Goal: Task Accomplishment & Management: Manage account settings

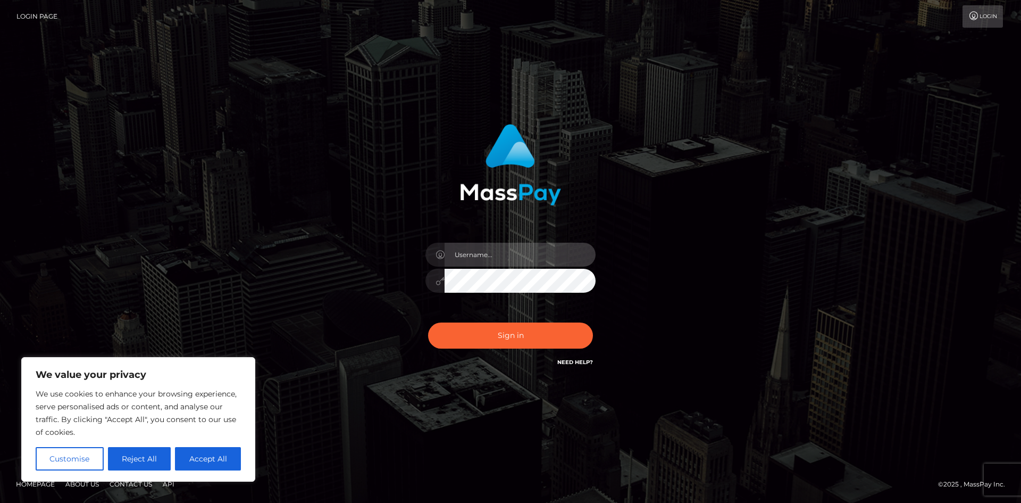
click at [522, 250] on input "text" at bounding box center [520, 255] width 151 height 24
drag, startPoint x: 672, startPoint y: 195, endPoint x: 671, endPoint y: 208, distance: 13.3
click at [672, 199] on div "Sign in" at bounding box center [510, 251] width 606 height 271
click at [989, 8] on link "Login" at bounding box center [983, 16] width 40 height 22
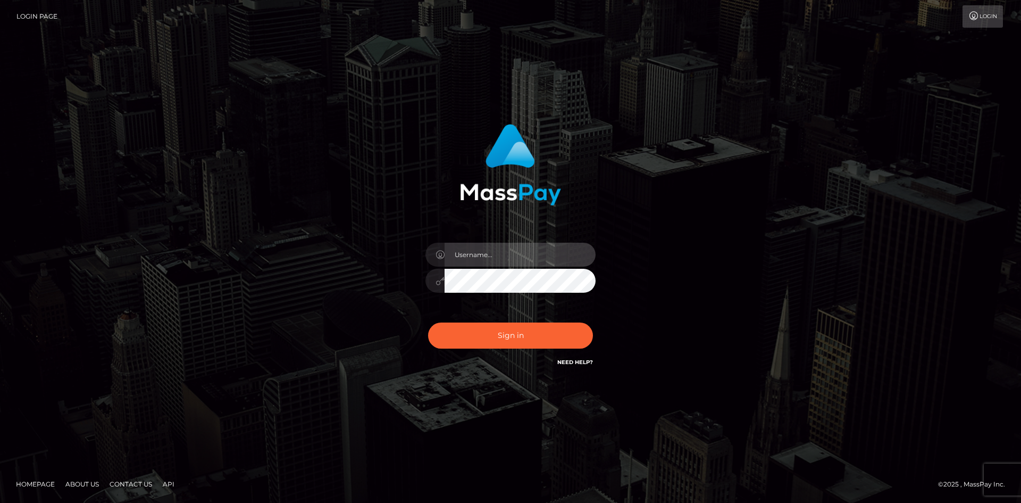
click at [534, 252] on input "text" at bounding box center [520, 255] width 151 height 24
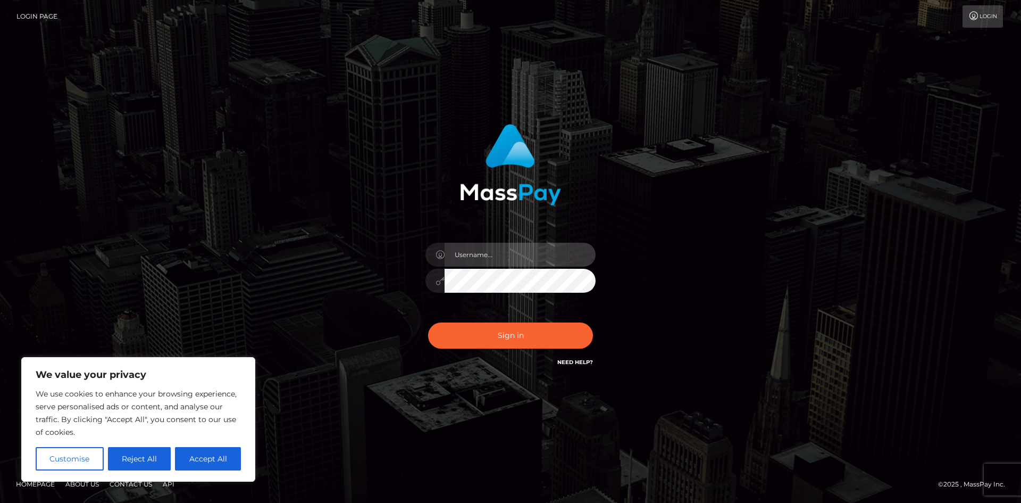
click at [491, 254] on input "text" at bounding box center [520, 255] width 151 height 24
type input "uzedmuttz"
click at [428, 322] on button "Sign in" at bounding box center [510, 335] width 165 height 26
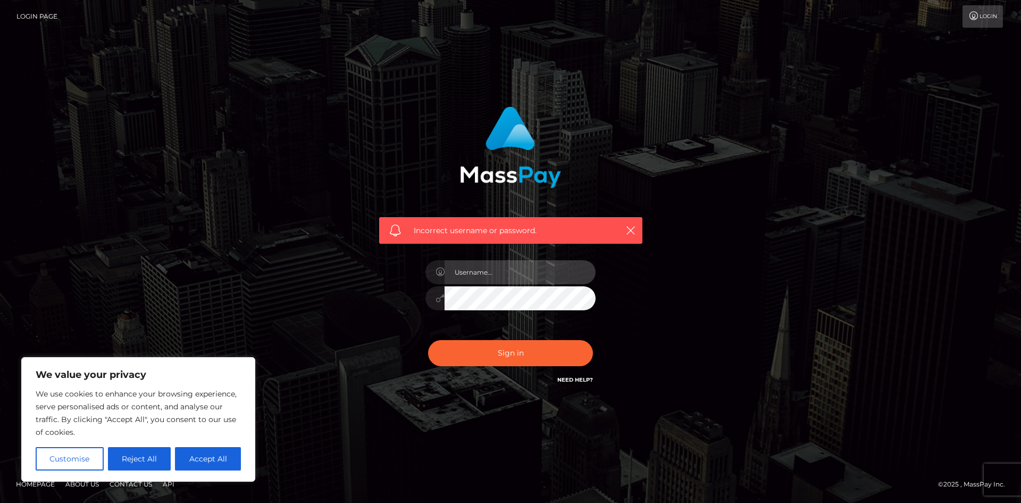
click at [498, 270] on input "text" at bounding box center [520, 272] width 151 height 24
click at [333, 340] on div "Incorrect username or password." at bounding box center [510, 251] width 606 height 306
click at [499, 271] on input "text" at bounding box center [520, 272] width 151 height 24
click at [442, 272] on icon at bounding box center [440, 272] width 9 height 9
click at [517, 263] on input "text" at bounding box center [520, 272] width 151 height 24
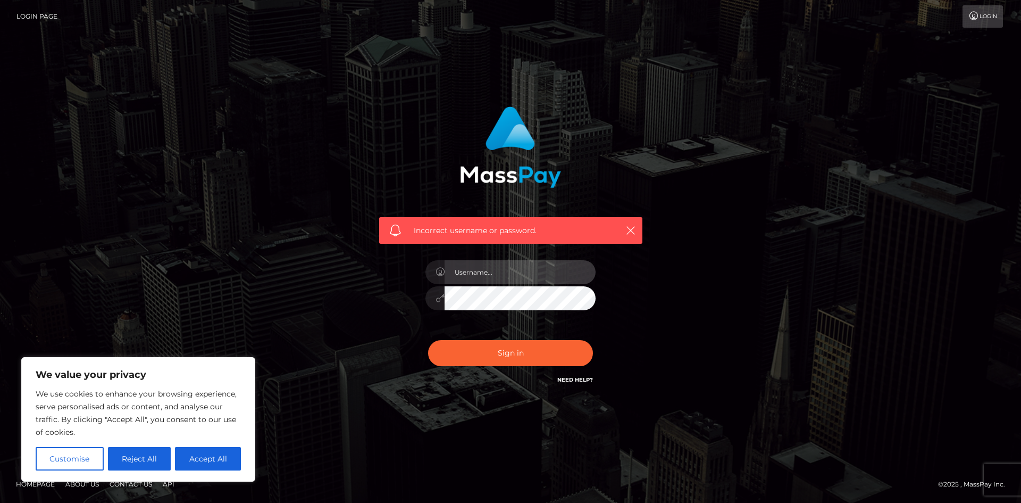
click at [466, 275] on input "text" at bounding box center [520, 272] width 151 height 24
type input "poetiqueciel"
click at [421, 312] on div "poetiqueciel" at bounding box center [510, 292] width 186 height 81
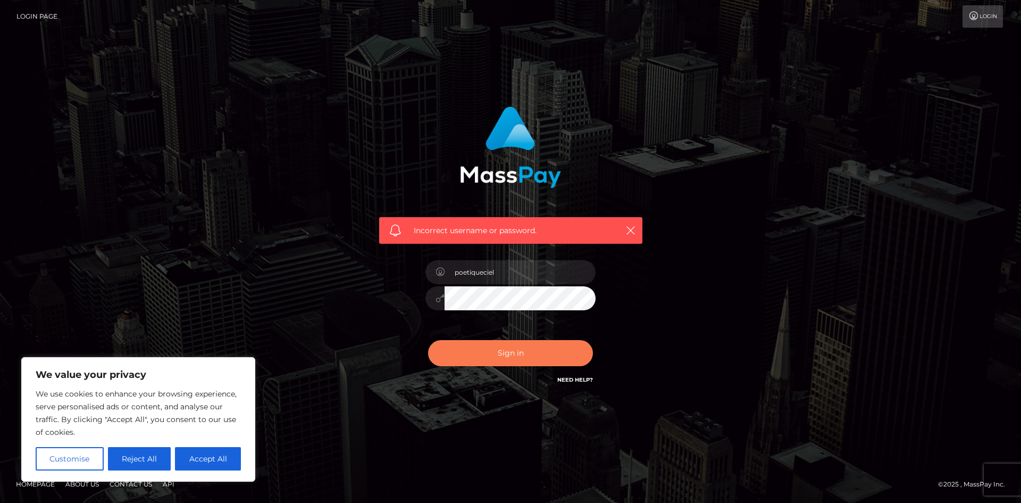
click at [500, 358] on button "Sign in" at bounding box center [510, 353] width 165 height 26
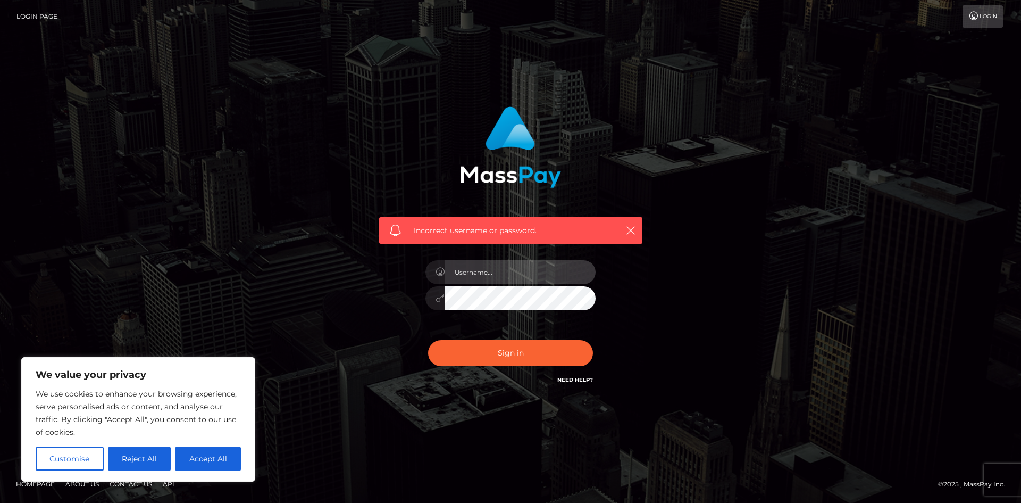
click at [527, 271] on input "text" at bounding box center [520, 272] width 151 height 24
click at [582, 381] on link "Need Help?" at bounding box center [575, 379] width 36 height 7
click at [580, 382] on link "Need Help?" at bounding box center [575, 379] width 36 height 7
click at [578, 380] on link "Need Help?" at bounding box center [575, 379] width 36 height 7
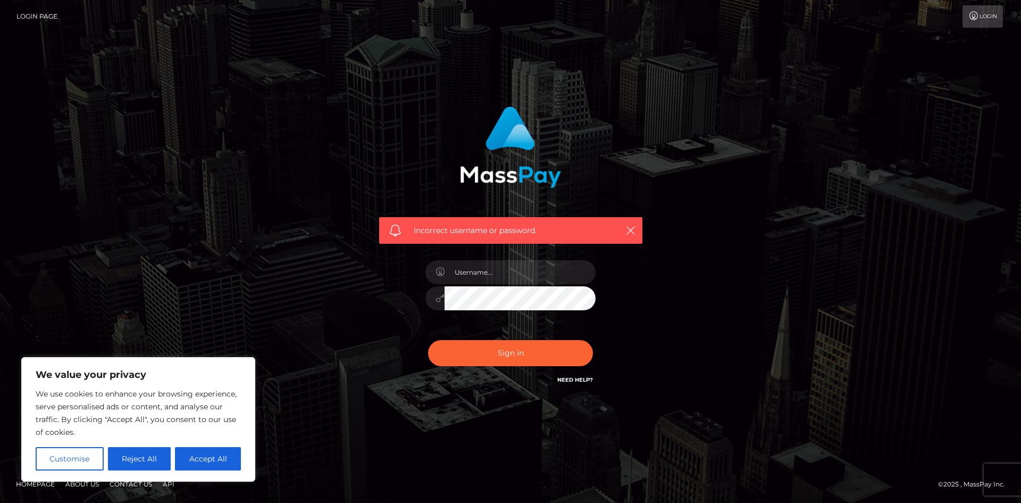
click at [578, 380] on link "Need Help?" at bounding box center [575, 379] width 36 height 7
click at [587, 377] on link "Need Help?" at bounding box center [575, 379] width 36 height 7
click at [586, 377] on link "Need Help?" at bounding box center [575, 379] width 36 height 7
click at [633, 226] on icon "button" at bounding box center [630, 230] width 11 height 11
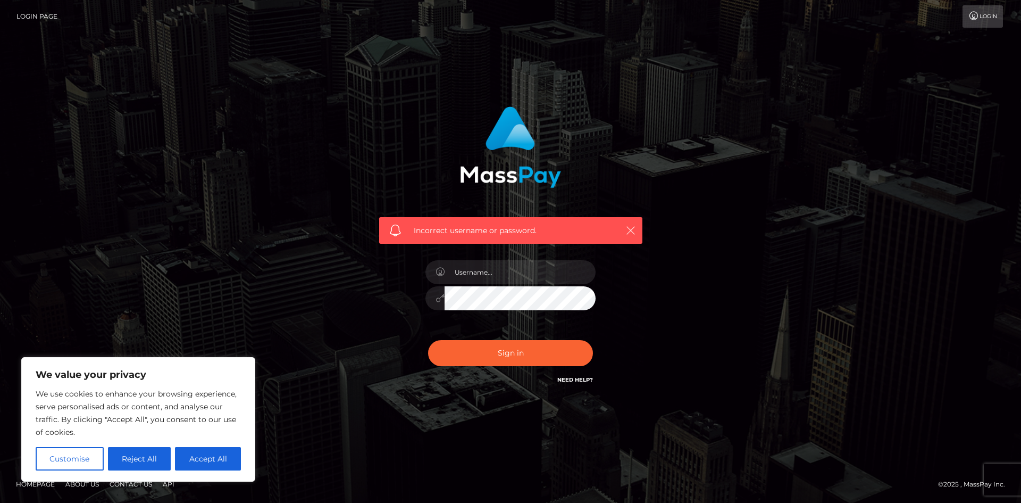
click at [631, 230] on icon "button" at bounding box center [630, 230] width 11 height 11
drag, startPoint x: 45, startPoint y: 96, endPoint x: 30, endPoint y: 48, distance: 50.1
click at [45, 95] on div "Incorrect username or password." at bounding box center [510, 251] width 1021 height 465
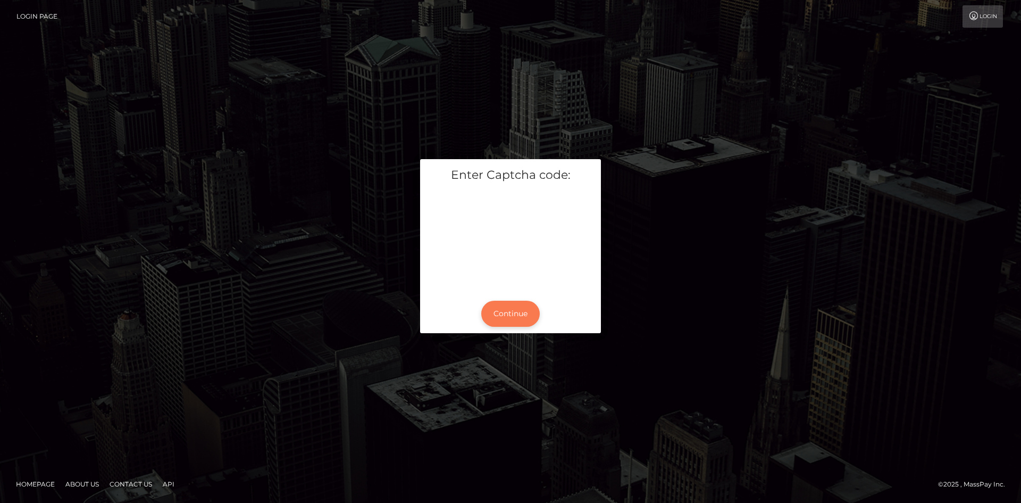
click at [514, 312] on button "Continue" at bounding box center [510, 313] width 59 height 26
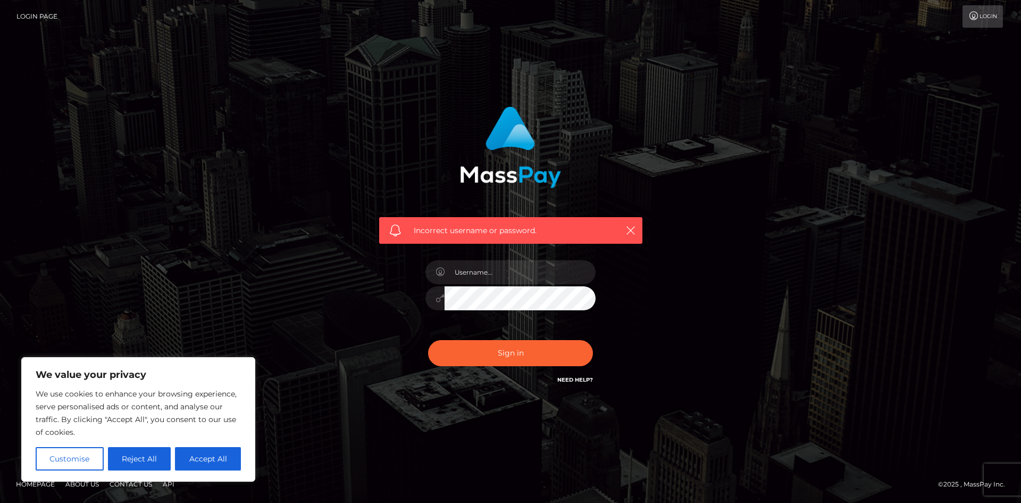
click at [578, 379] on link "Need Help?" at bounding box center [575, 379] width 36 height 7
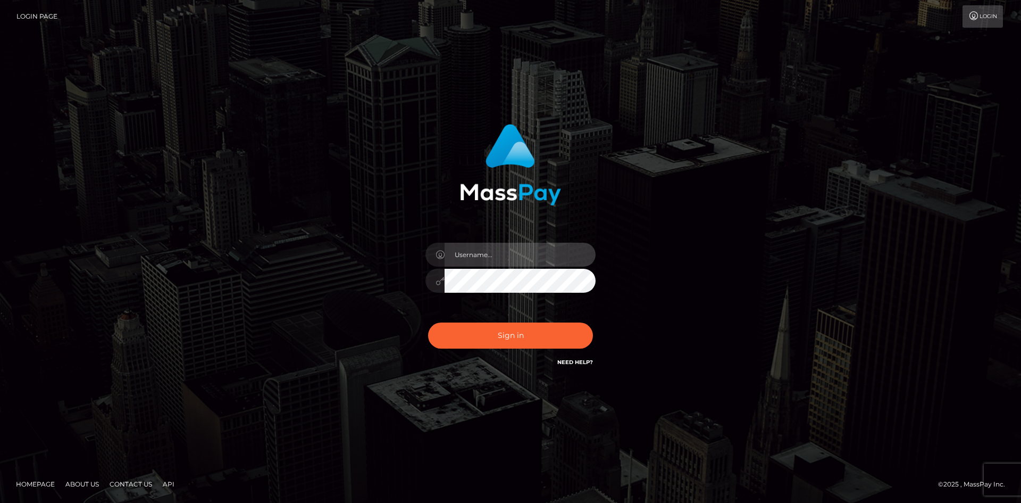
click at [490, 258] on input "text" at bounding box center [520, 255] width 151 height 24
